Goal: Information Seeking & Learning: Check status

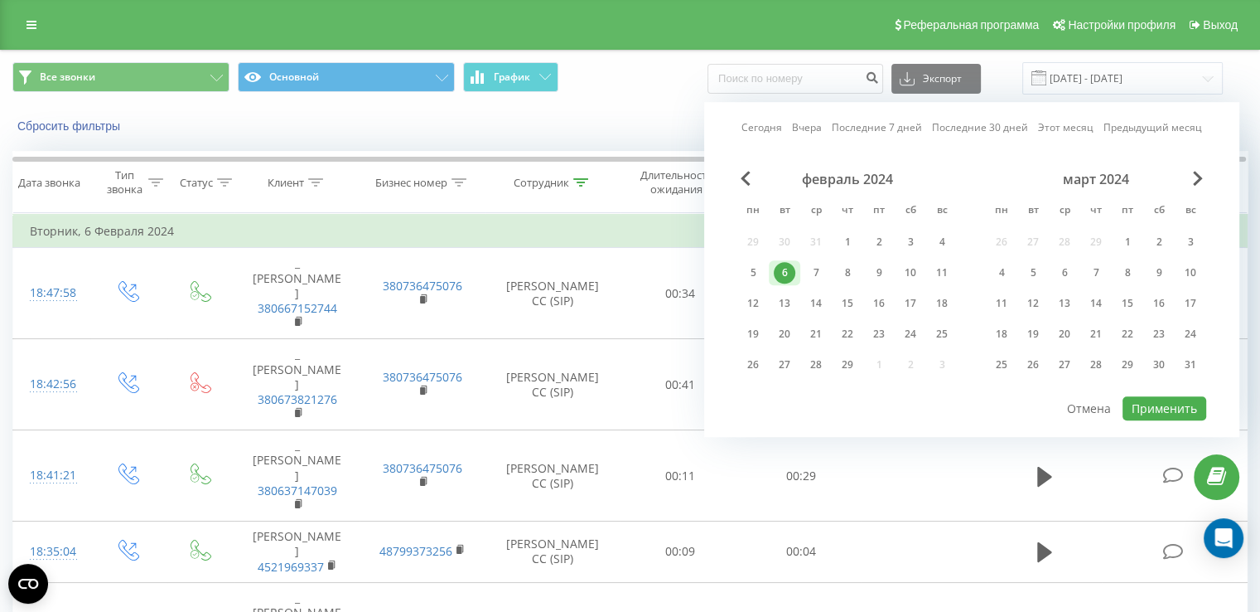
click at [755, 122] on link "Сегодня" at bounding box center [762, 128] width 41 height 16
click at [1165, 400] on button "Применить" at bounding box center [1165, 408] width 84 height 24
type input "[DATE] - [DATE]"
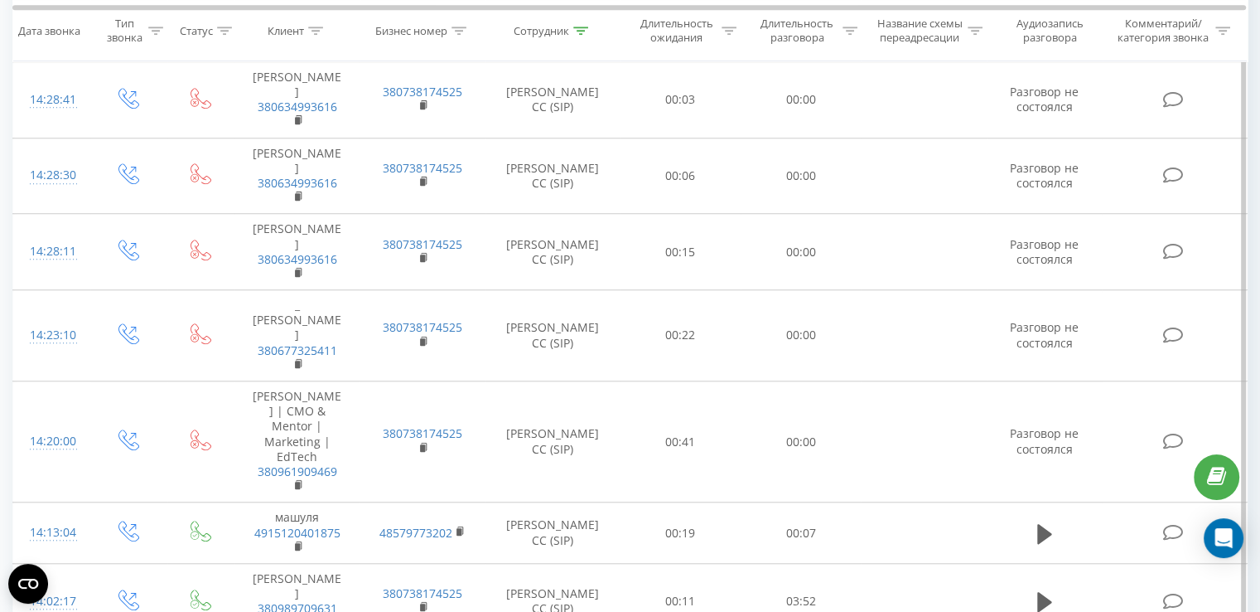
scroll to position [1399, 0]
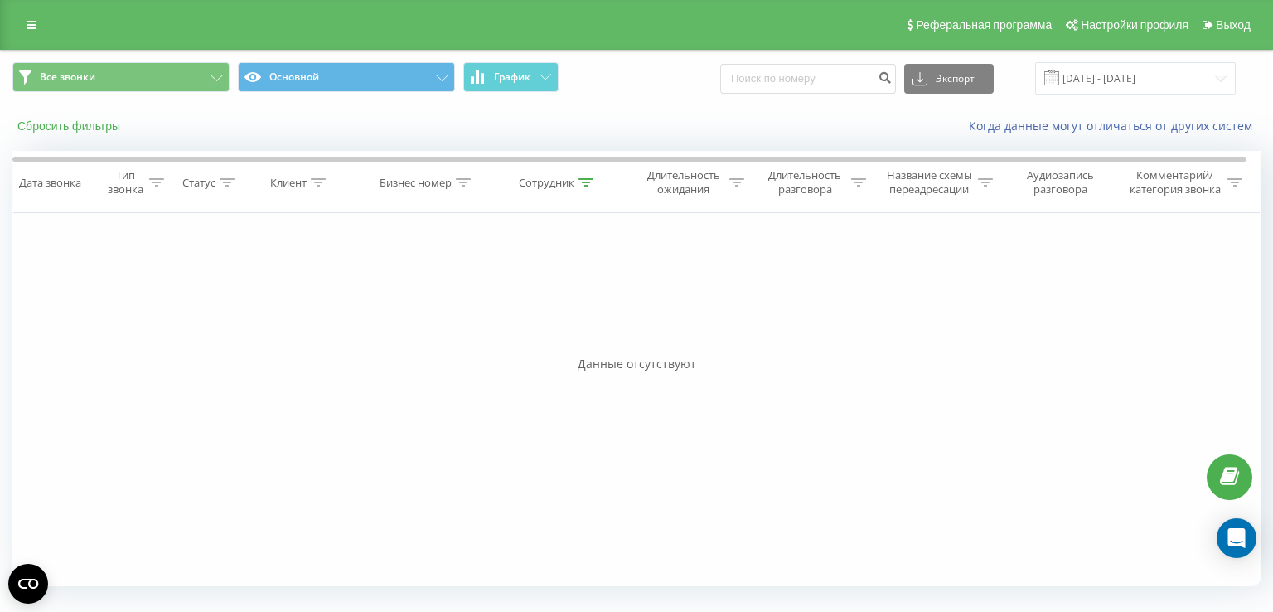
click at [78, 122] on button "Сбросить фильтры" at bounding box center [70, 125] width 116 height 15
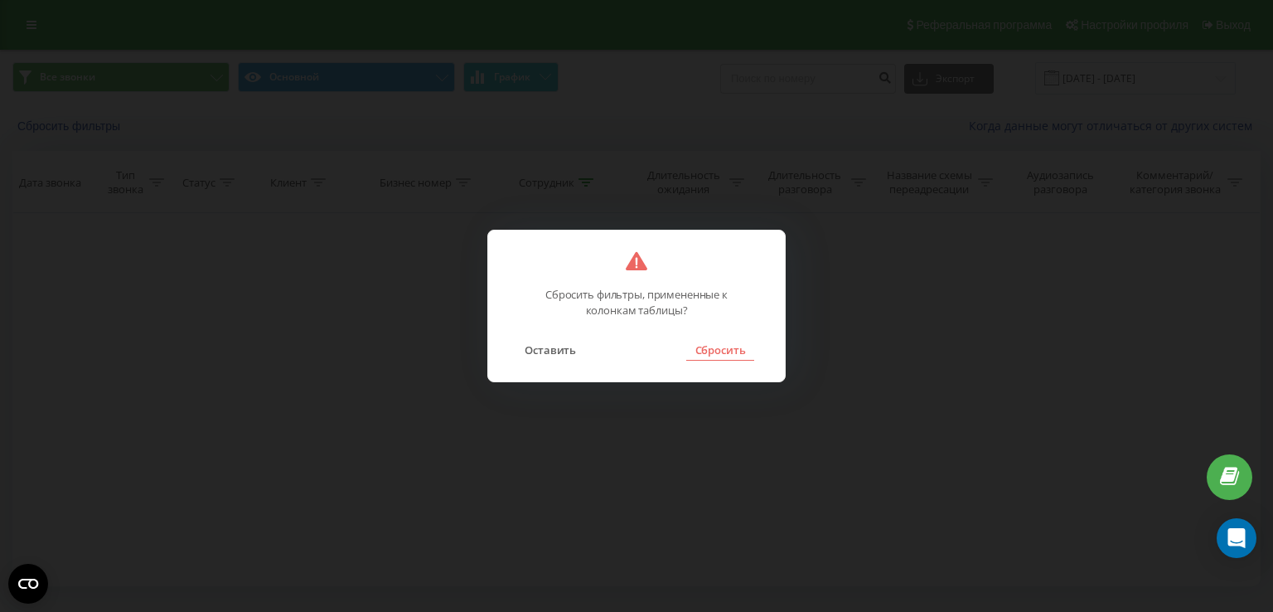
click at [712, 346] on button "Сбросить" at bounding box center [719, 350] width 67 height 22
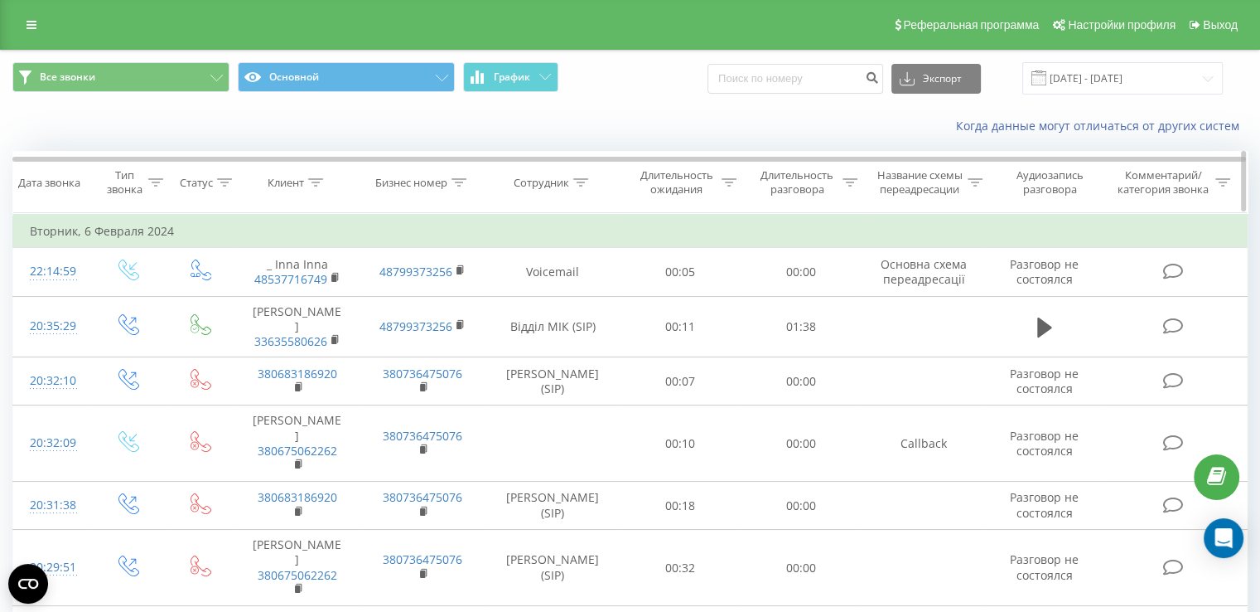
click at [534, 186] on div "Сотрудник" at bounding box center [542, 183] width 56 height 14
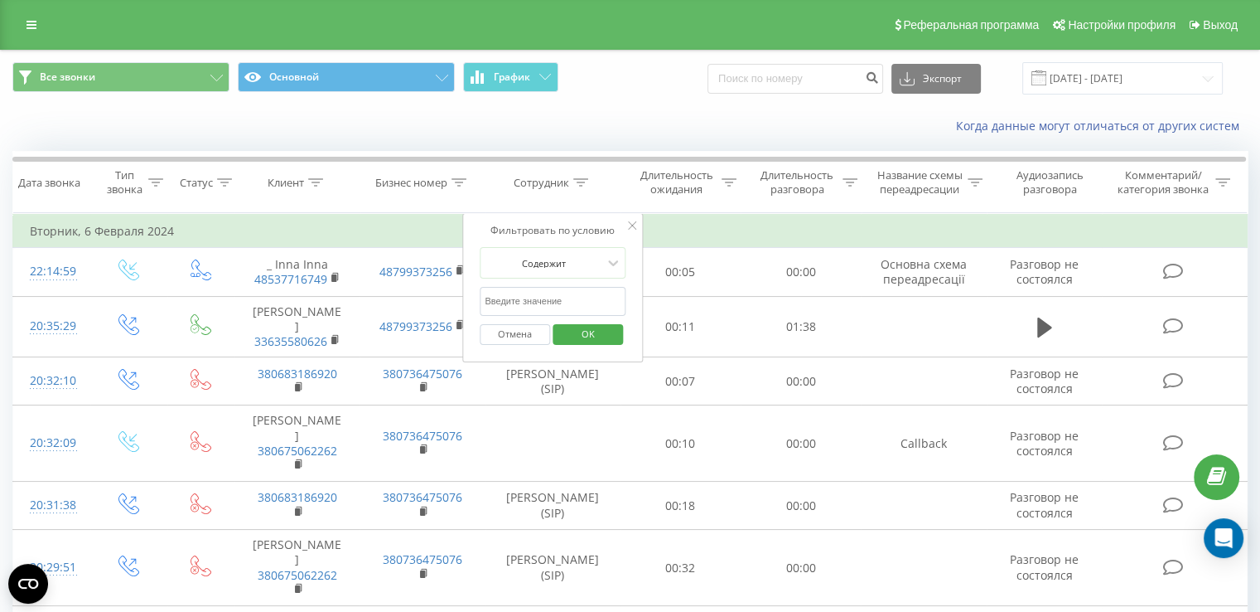
click at [567, 297] on input "text" at bounding box center [553, 301] width 146 height 29
type input "[PERSON_NAME]"
click at [597, 339] on span "OK" at bounding box center [588, 334] width 46 height 26
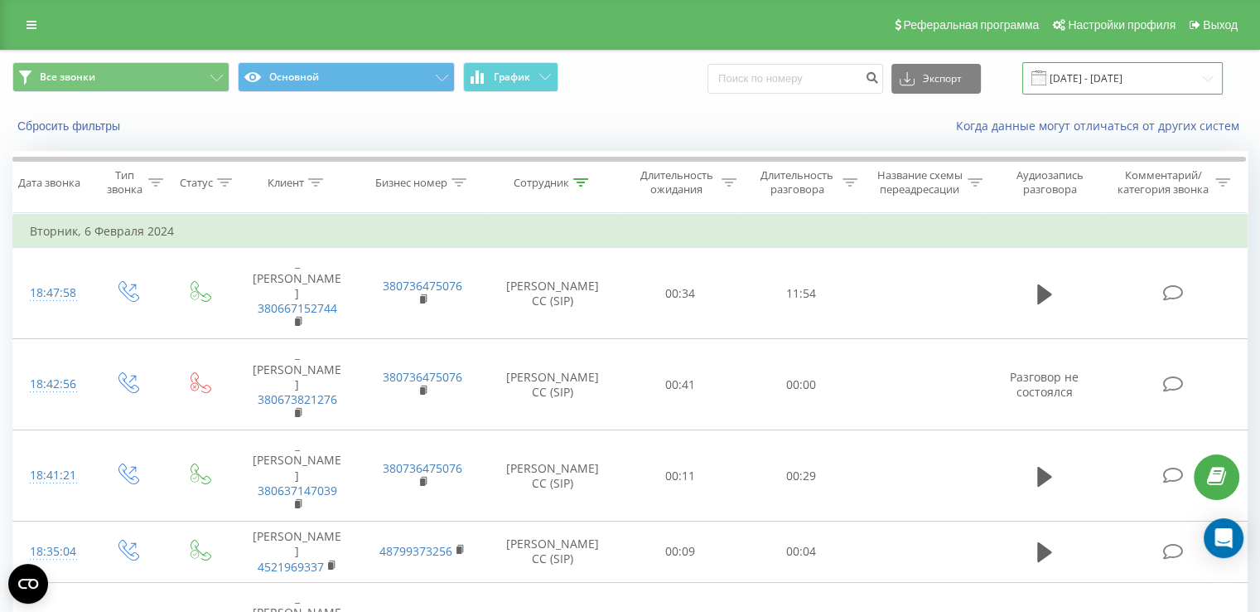
click at [1069, 70] on input "[DATE] - [DATE]" at bounding box center [1123, 78] width 201 height 32
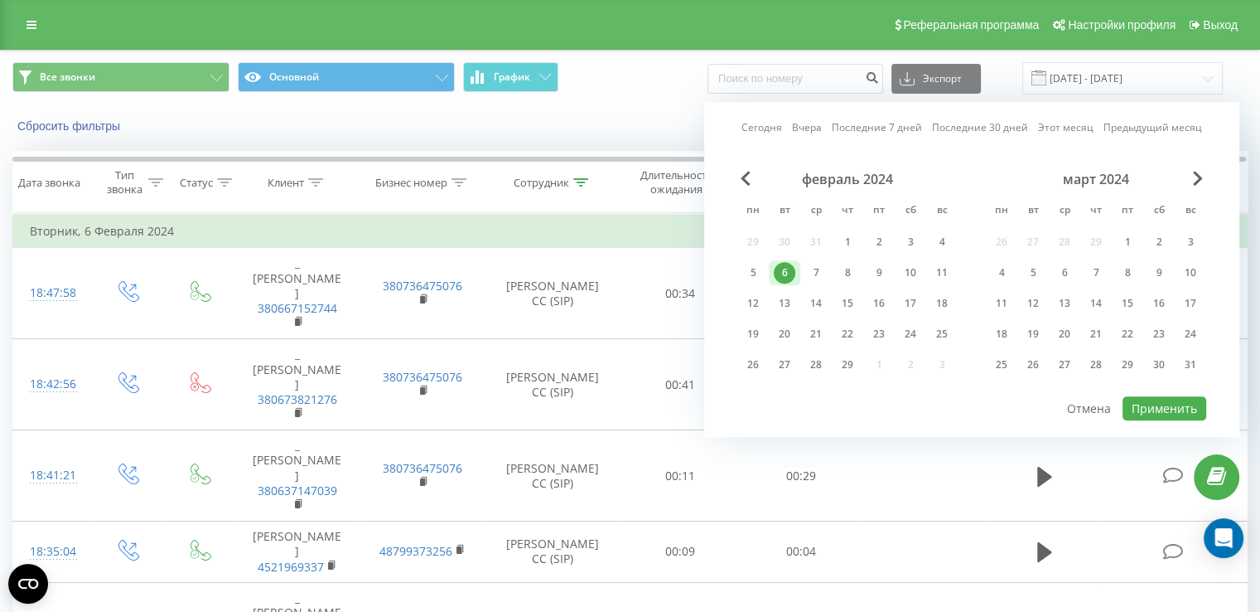
click at [747, 128] on link "Сегодня" at bounding box center [762, 128] width 41 height 16
click at [1168, 405] on button "Применить" at bounding box center [1165, 408] width 84 height 24
type input "[DATE] - [DATE]"
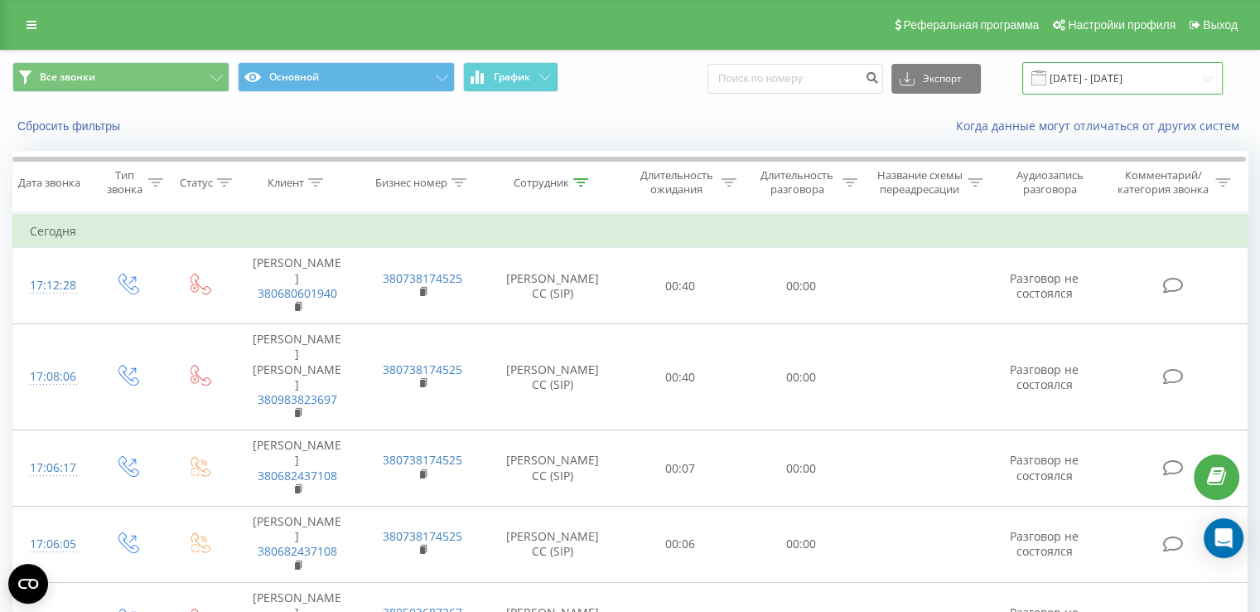
click at [1105, 74] on input "[DATE] - [DATE]" at bounding box center [1123, 78] width 201 height 32
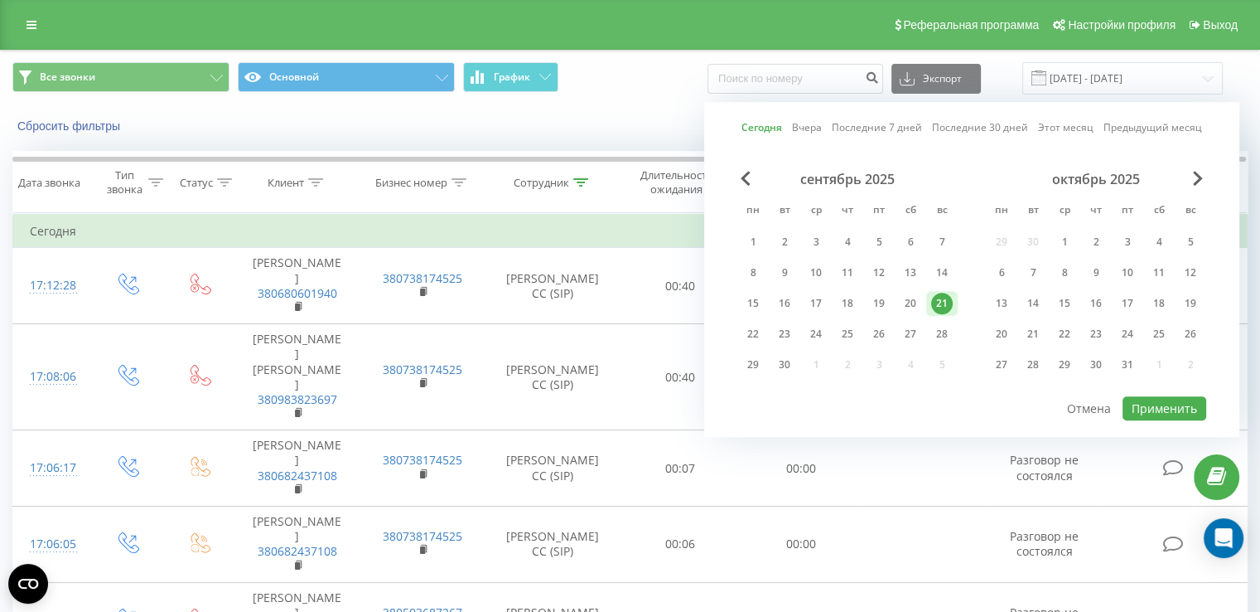
click at [756, 122] on link "Сегодня" at bounding box center [762, 128] width 41 height 16
click at [1163, 403] on button "Применить" at bounding box center [1165, 408] width 84 height 24
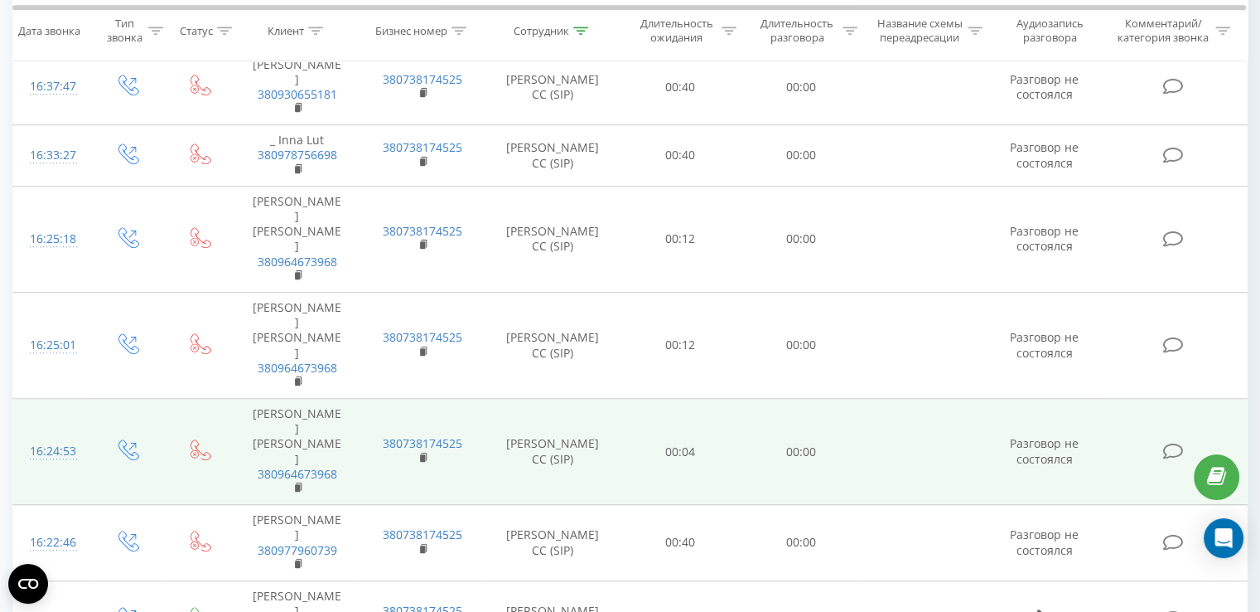
scroll to position [1389, 0]
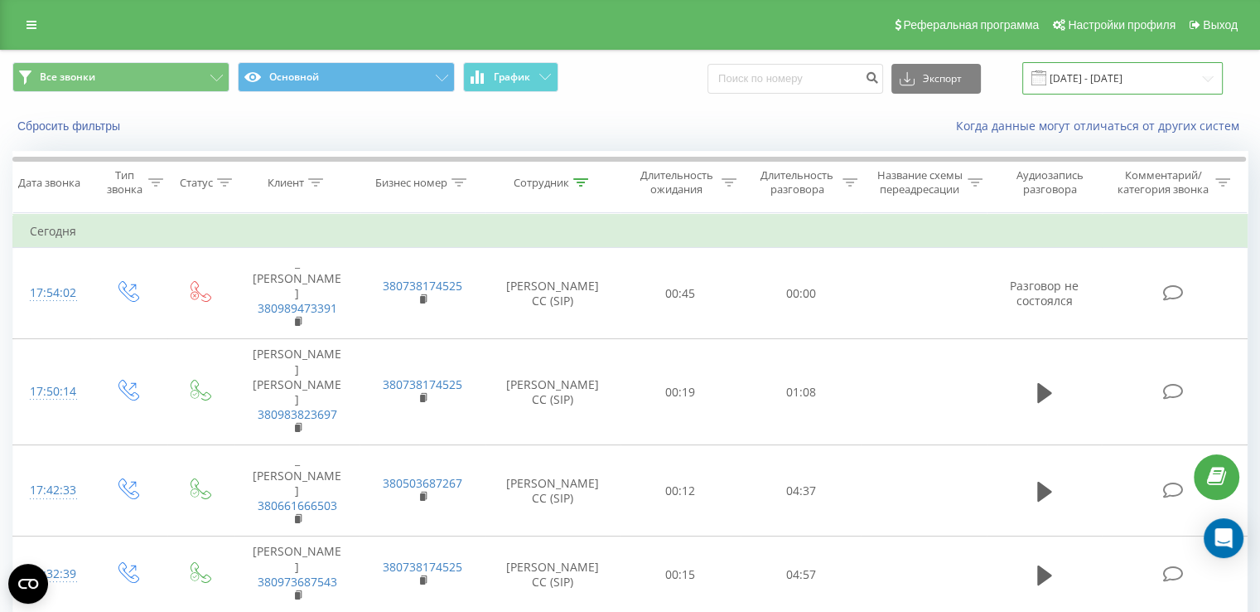
click at [1096, 87] on input "[DATE] - [DATE]" at bounding box center [1123, 78] width 201 height 32
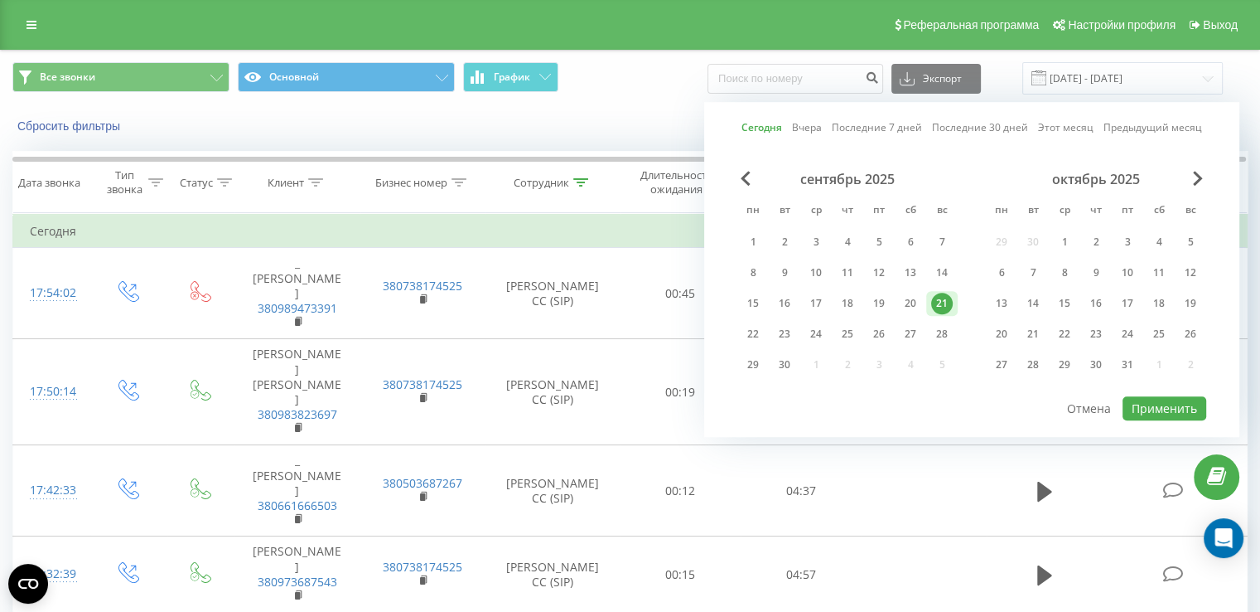
click at [762, 132] on link "Сегодня" at bounding box center [762, 128] width 41 height 16
click at [1168, 400] on button "Применить" at bounding box center [1165, 408] width 84 height 24
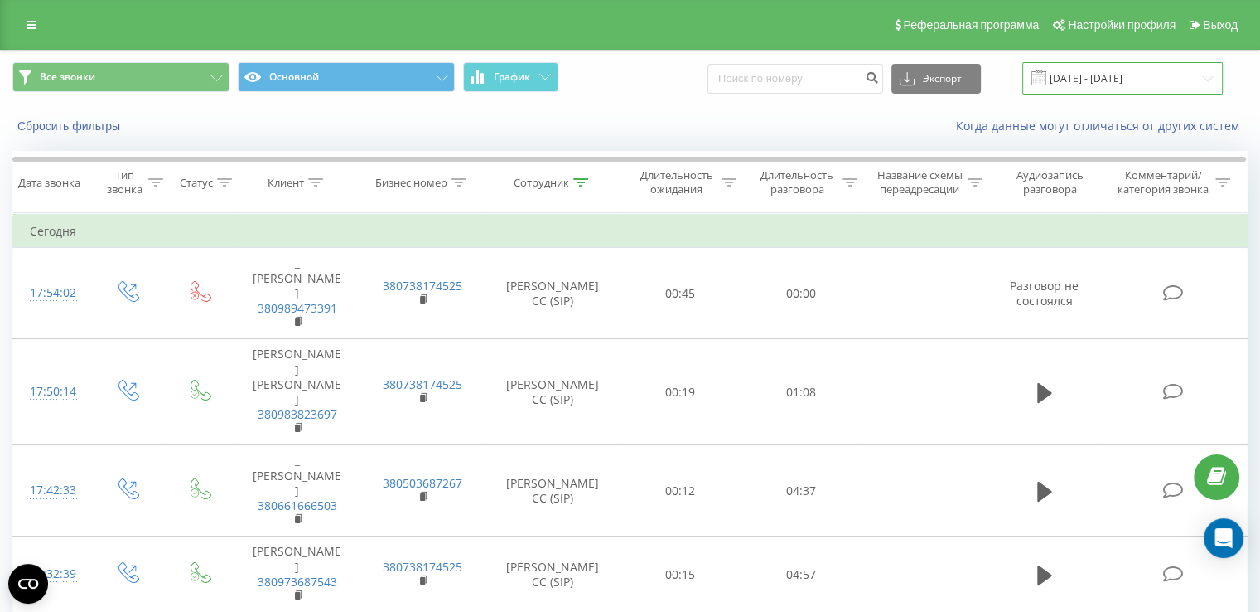
click at [1115, 78] on input "[DATE] - [DATE]" at bounding box center [1123, 78] width 201 height 32
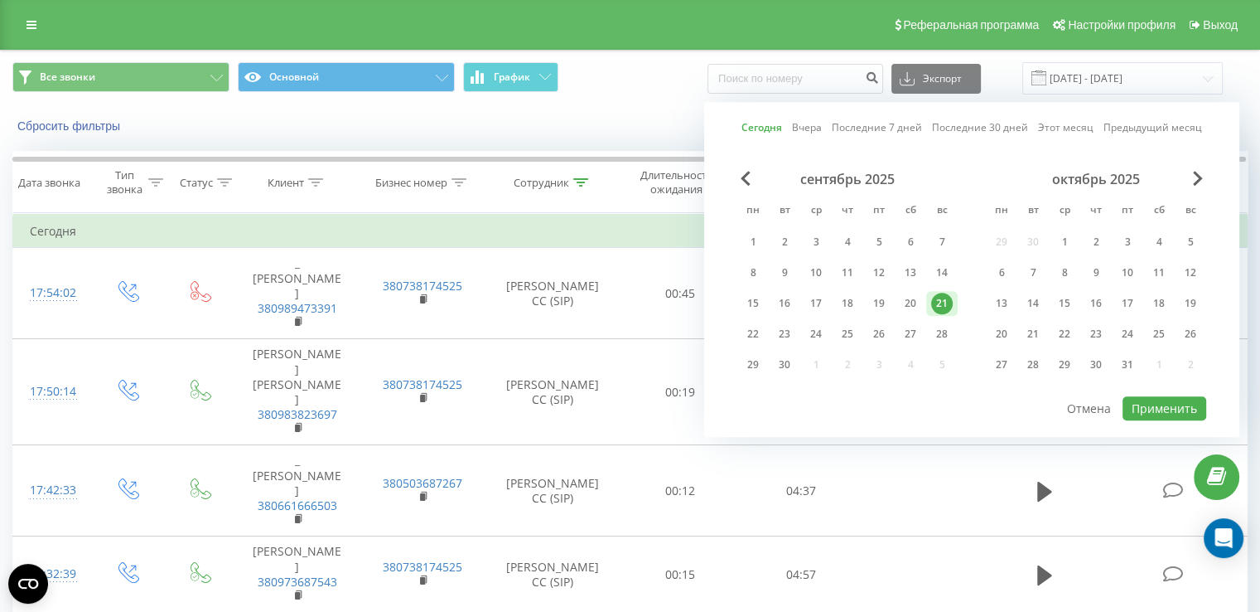
click at [773, 130] on link "Сегодня" at bounding box center [762, 128] width 41 height 16
drag, startPoint x: 1153, startPoint y: 389, endPoint x: 1154, endPoint y: 399, distance: 9.2
click at [1153, 390] on div "Сегодня Вчера Последние 7 дней Последние 30 дней Этот месяц Предыдущий месяц се…" at bounding box center [971, 269] width 535 height 335
click at [1160, 409] on button "Применить" at bounding box center [1165, 408] width 84 height 24
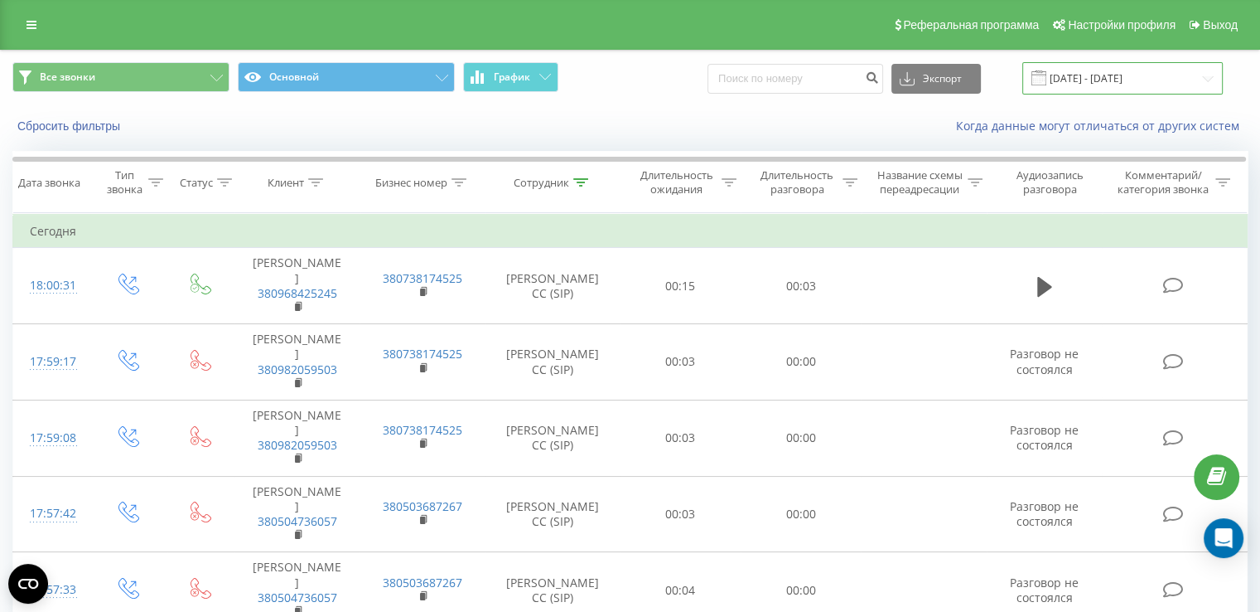
click at [1118, 74] on input "[DATE] - [DATE]" at bounding box center [1123, 78] width 201 height 32
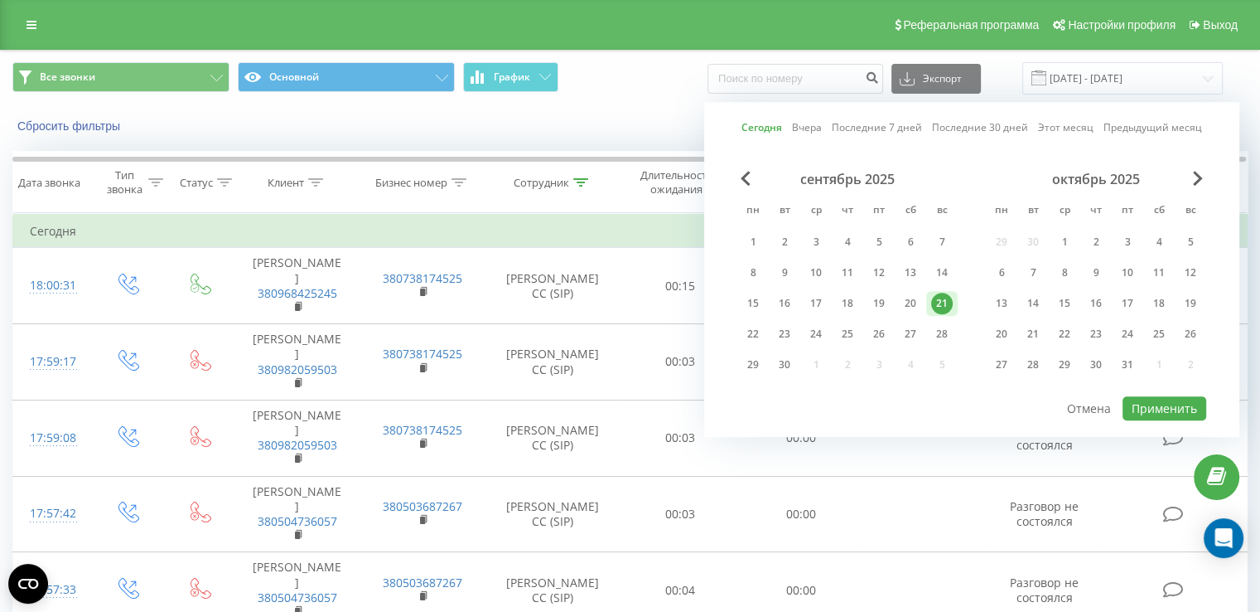
click at [760, 123] on link "Сегодня" at bounding box center [762, 128] width 41 height 16
click at [1153, 401] on button "Применить" at bounding box center [1165, 408] width 84 height 24
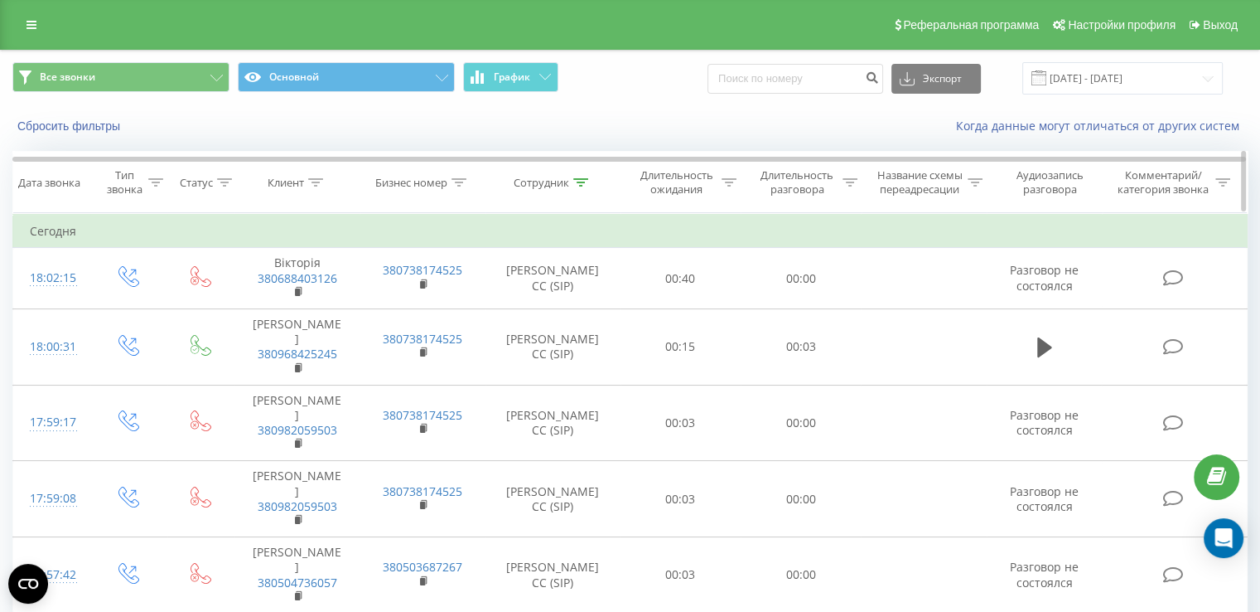
click at [792, 177] on div "Длительность разговора" at bounding box center [797, 182] width 83 height 28
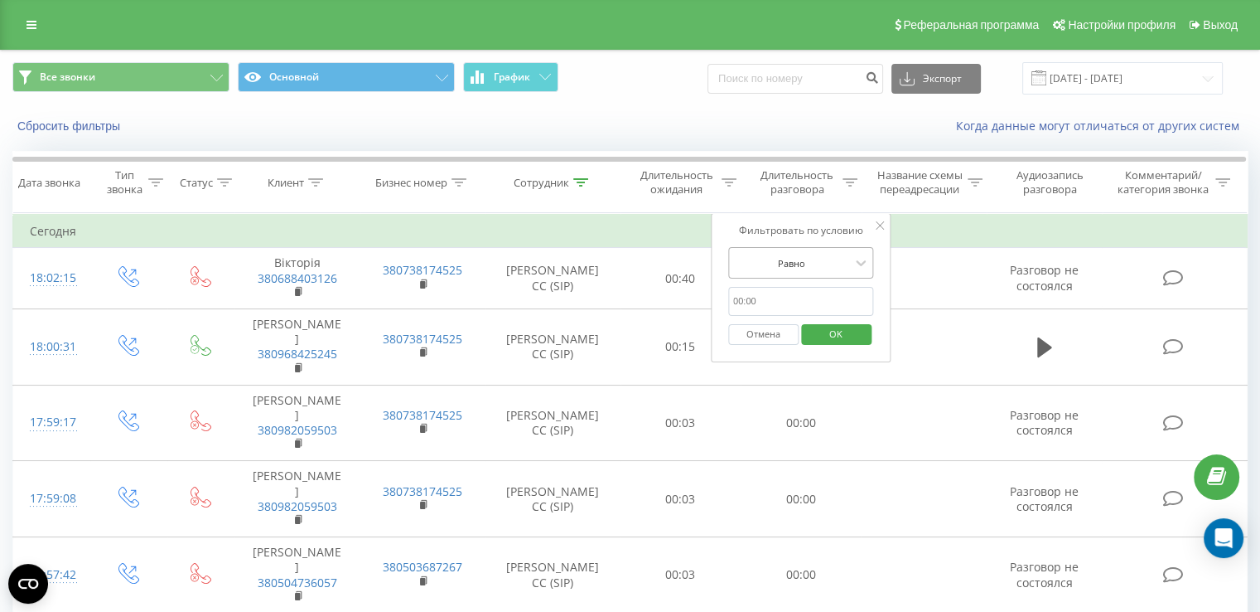
click at [806, 273] on div "Равно" at bounding box center [792, 262] width 121 height 25
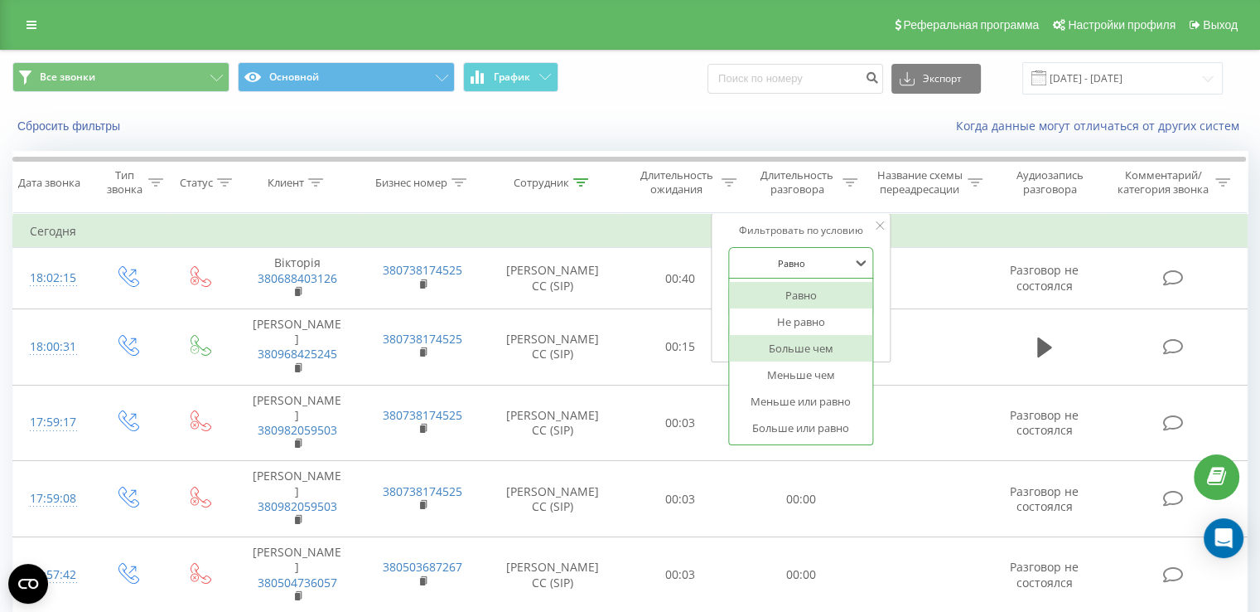
drag, startPoint x: 813, startPoint y: 340, endPoint x: 786, endPoint y: 293, distance: 54.6
click at [812, 336] on div "Больше чем" at bounding box center [801, 348] width 144 height 27
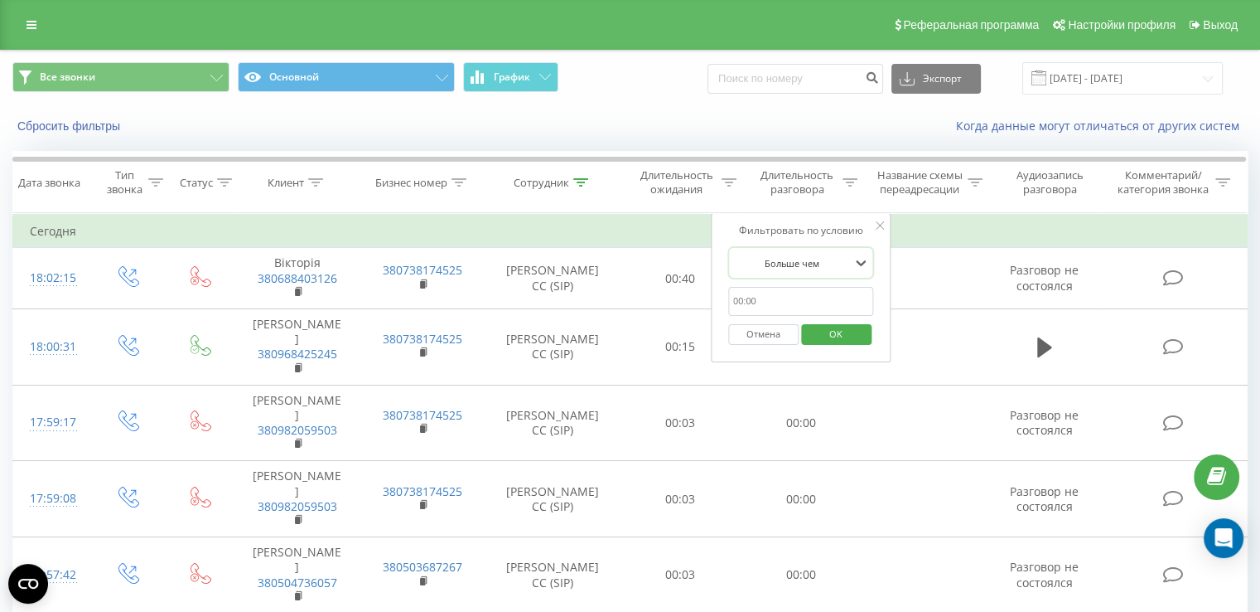
drag, startPoint x: 786, startPoint y: 289, endPoint x: 796, endPoint y: 300, distance: 14.7
click at [786, 289] on input "text" at bounding box center [801, 301] width 146 height 29
type input "00:59"
click at [829, 326] on span "OK" at bounding box center [836, 334] width 46 height 26
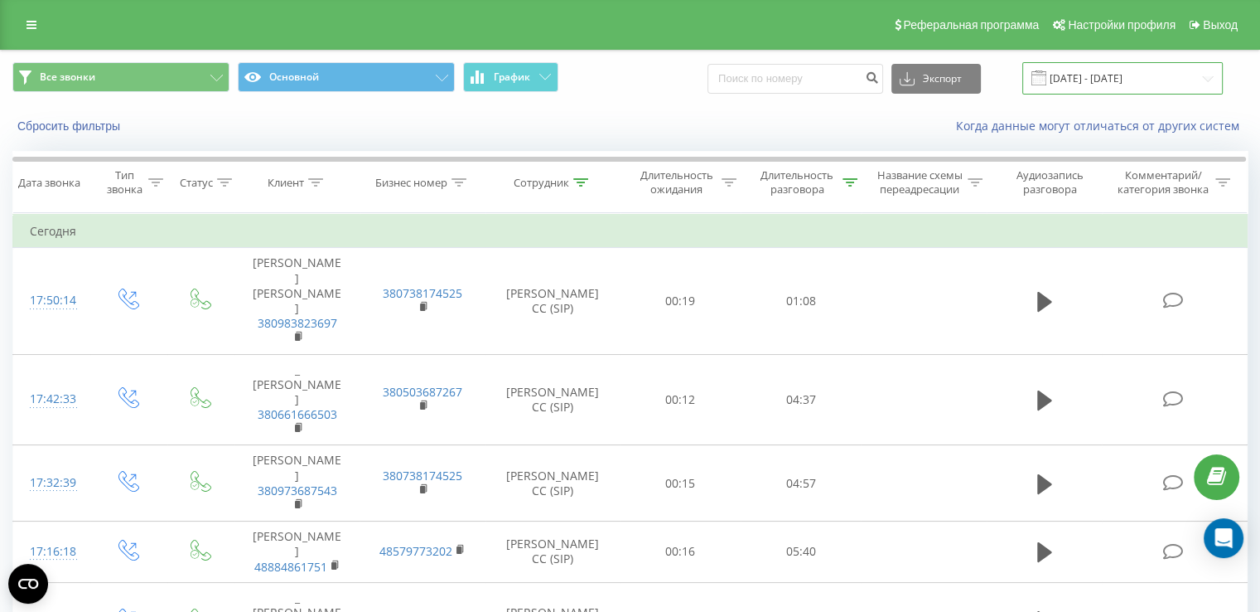
click at [1075, 85] on input "[DATE] - [DATE]" at bounding box center [1123, 78] width 201 height 32
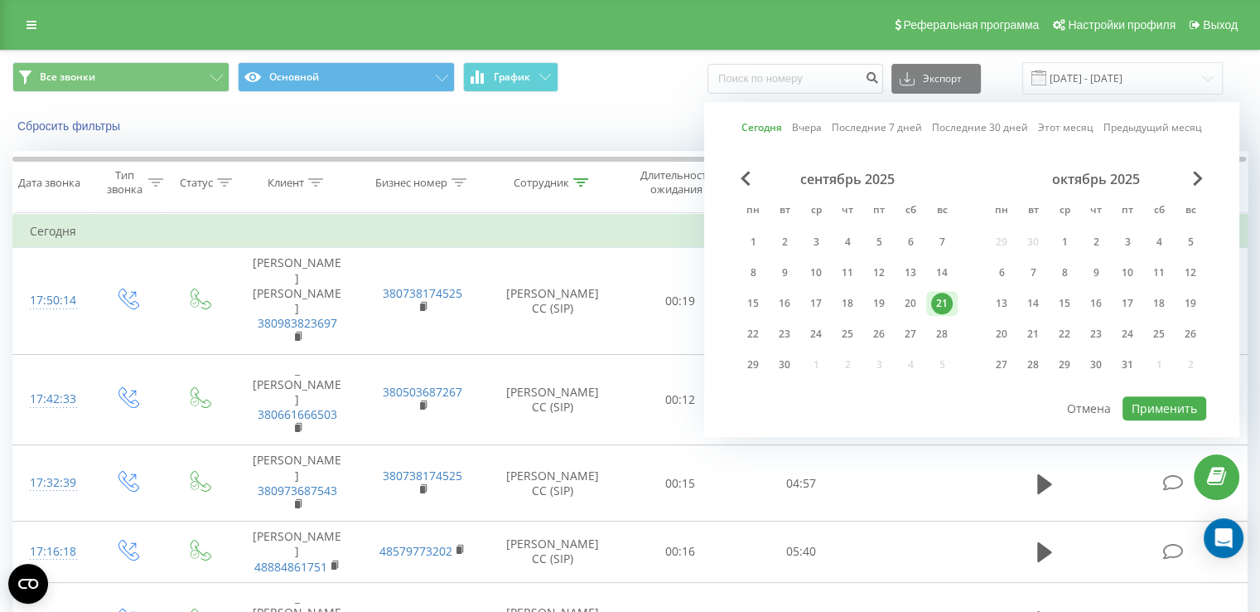
click at [776, 125] on link "Сегодня" at bounding box center [762, 128] width 41 height 16
click at [1153, 407] on button "Применить" at bounding box center [1165, 408] width 84 height 24
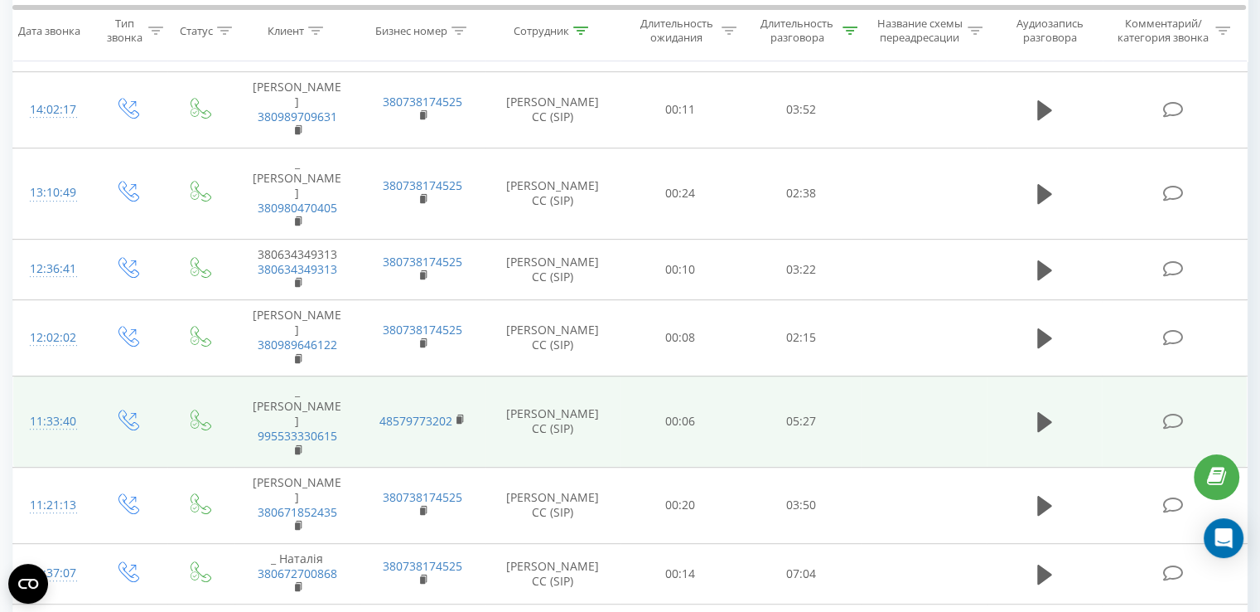
scroll to position [746, 0]
